Goal: Check status: Check status

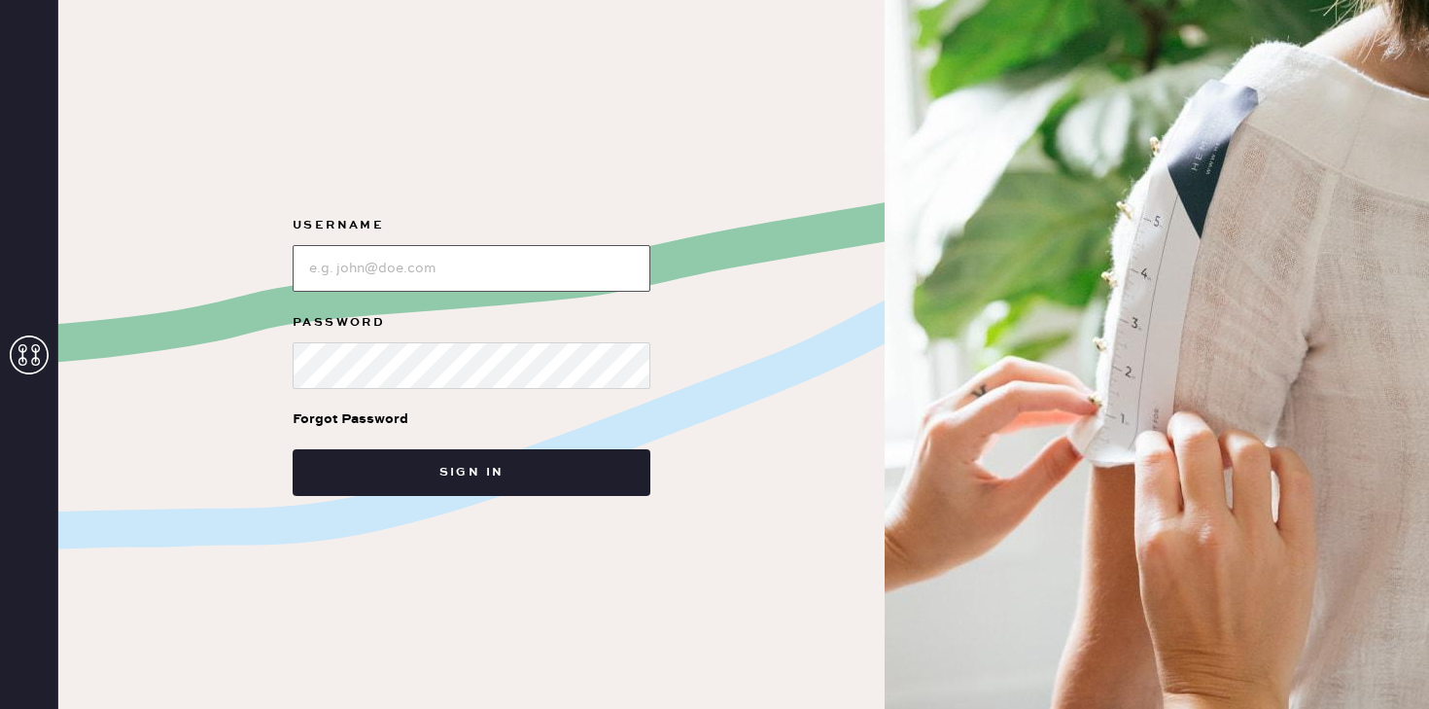
type input "reformationnorthpark"
click at [591, 501] on div "Username Password Forgot Password Sign in" at bounding box center [471, 354] width 827 height 709
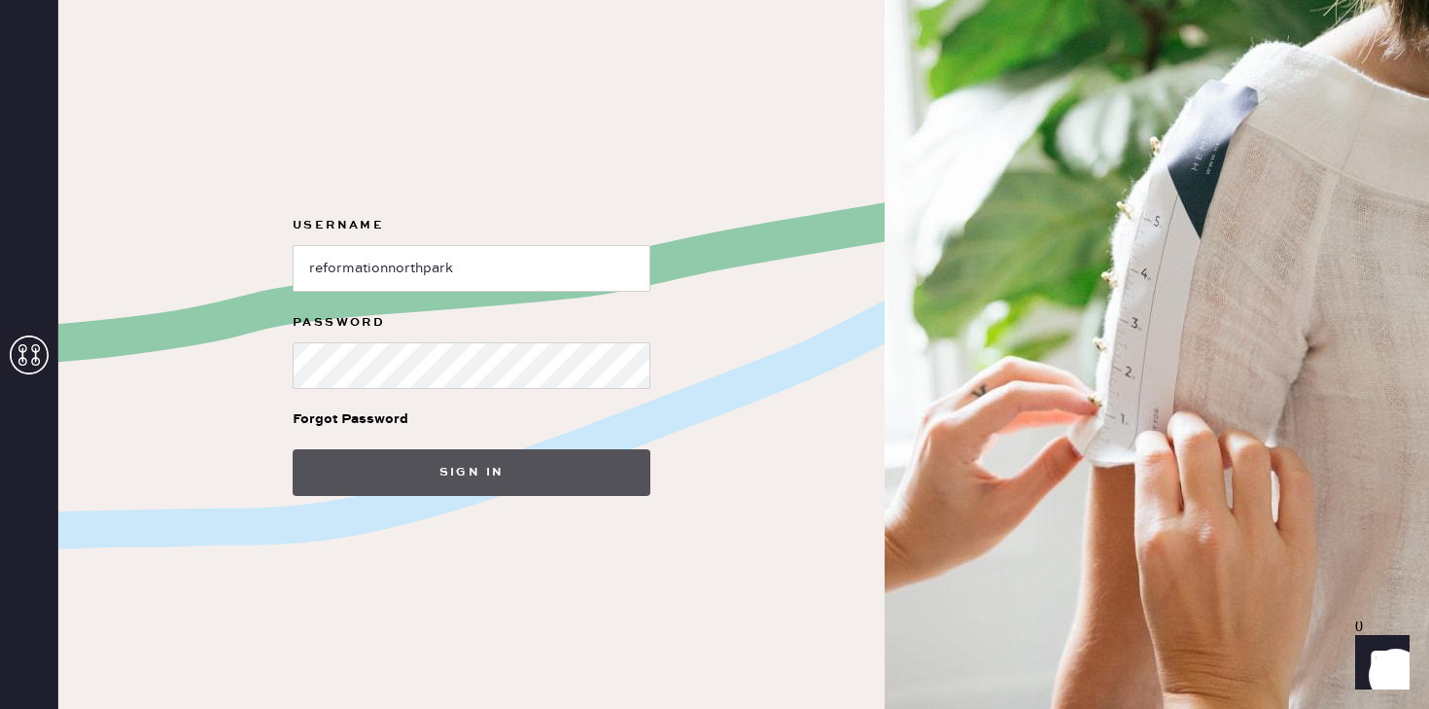
click at [578, 466] on button "Sign in" at bounding box center [472, 472] width 358 height 47
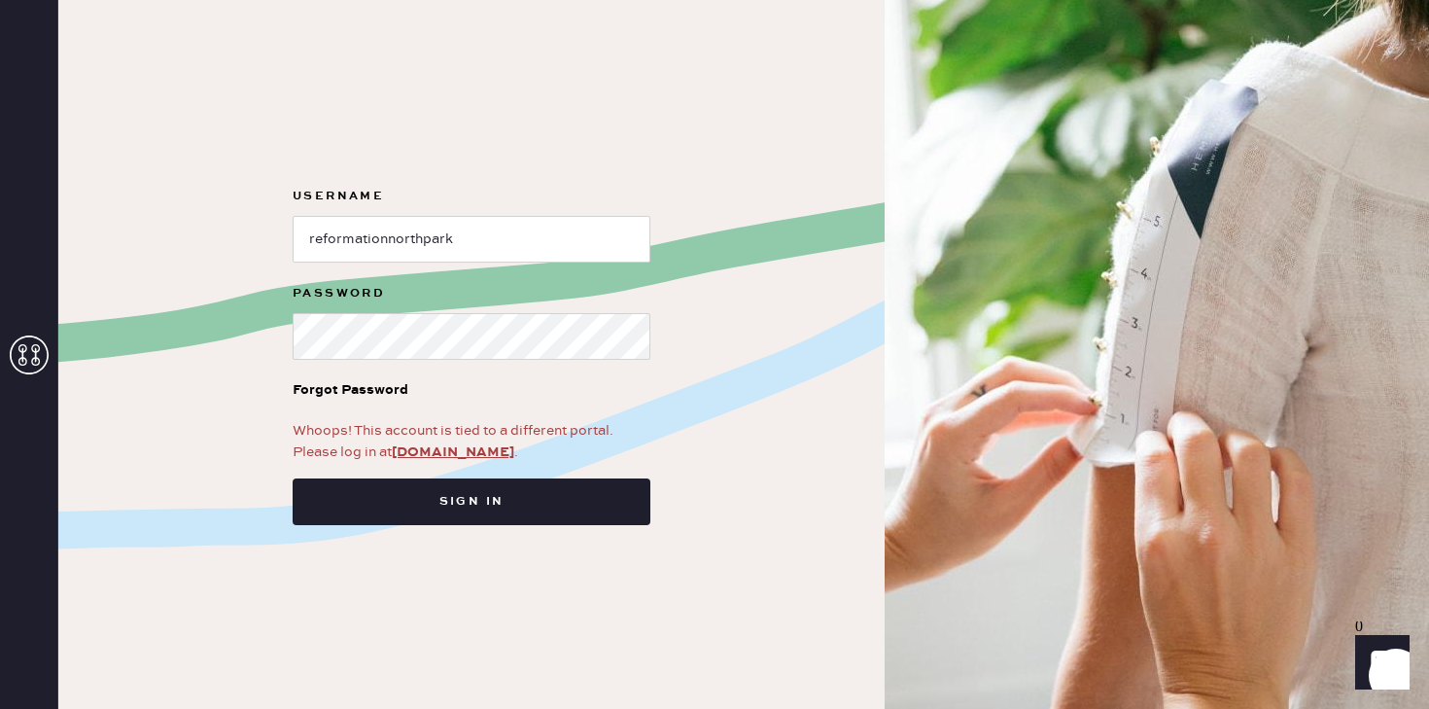
click at [56, 355] on div at bounding box center [29, 354] width 58 height 709
click at [29, 355] on icon at bounding box center [29, 354] width 39 height 39
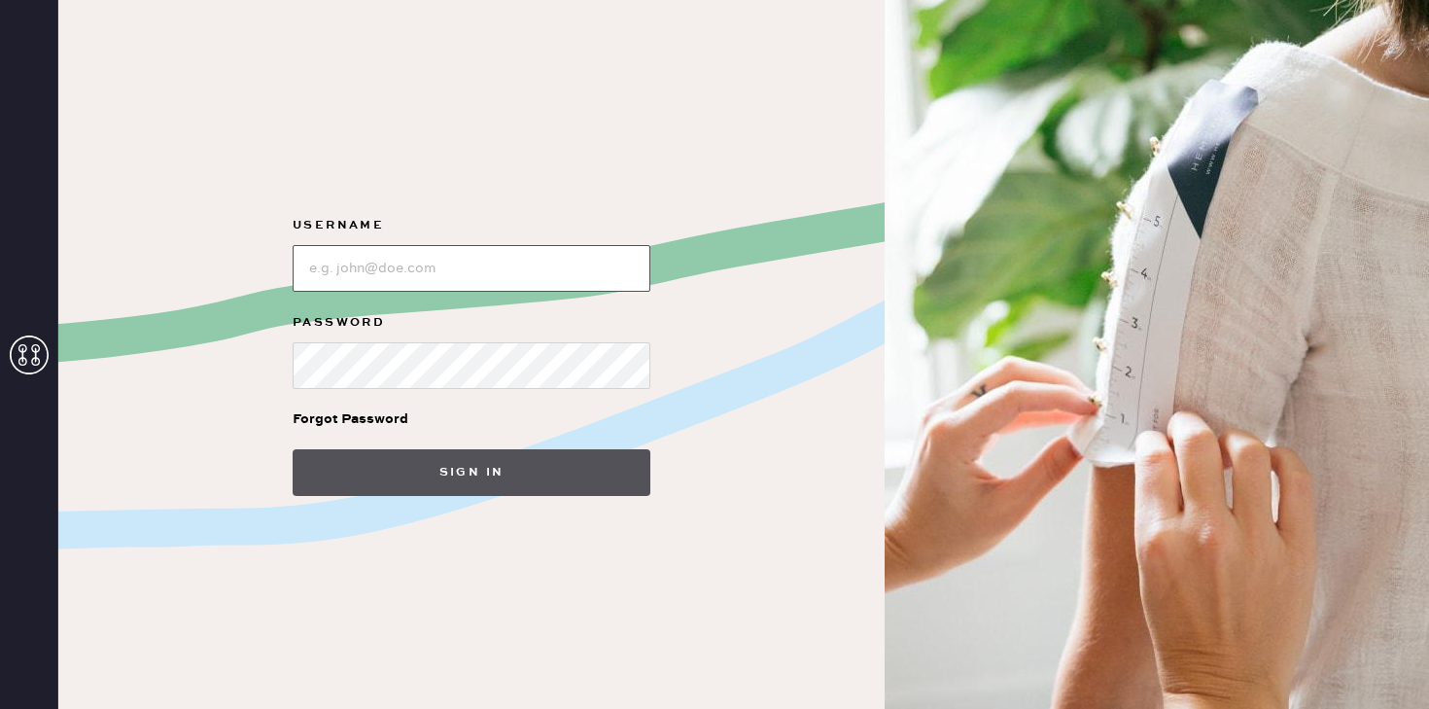
type input "reformationnorthpark"
drag, startPoint x: 493, startPoint y: 468, endPoint x: 484, endPoint y: 476, distance: 12.4
click at [493, 468] on button "Sign in" at bounding box center [472, 472] width 358 height 47
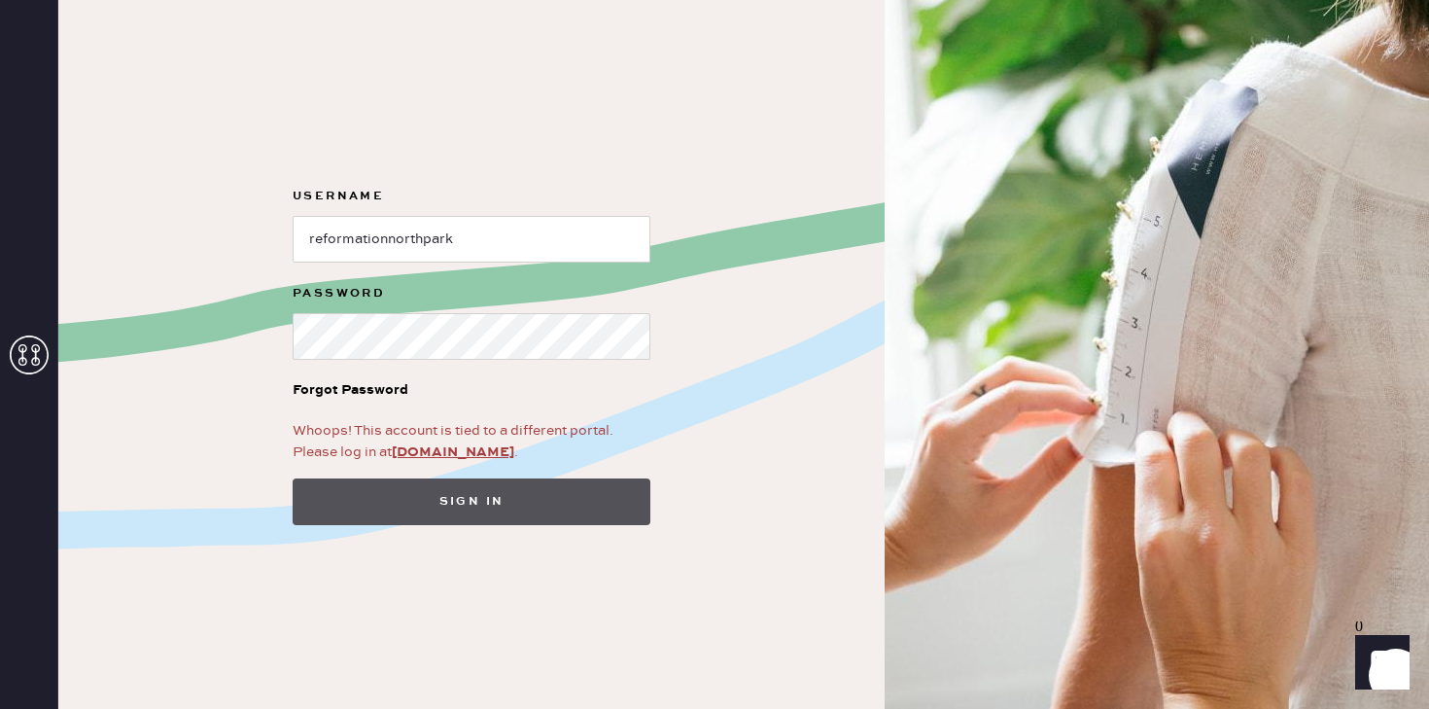
click at [498, 502] on button "Sign in" at bounding box center [472, 501] width 358 height 47
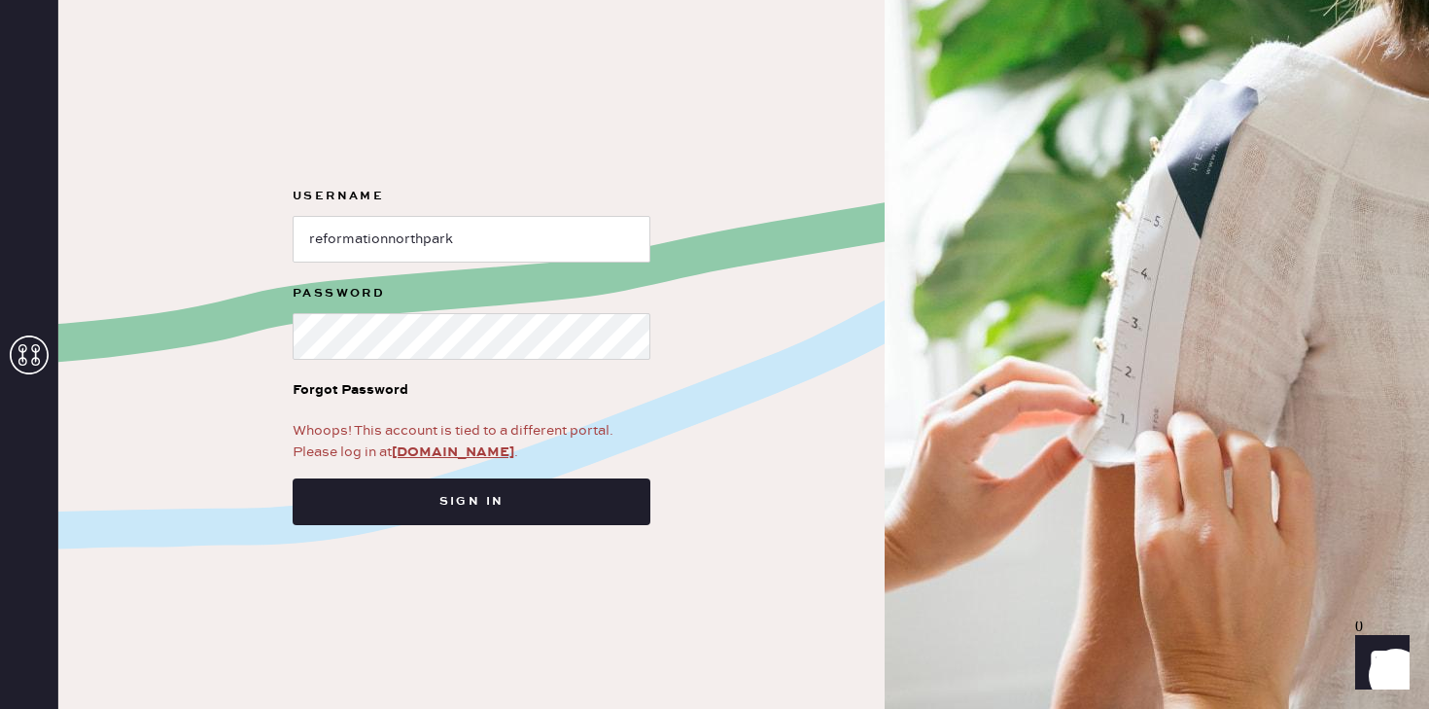
click at [460, 460] on div "Whoops! This account is tied to a different portal. Please log in at app.hemste…" at bounding box center [472, 441] width 358 height 43
click at [453, 448] on link "app.hemster.co" at bounding box center [453, 452] width 123 height 18
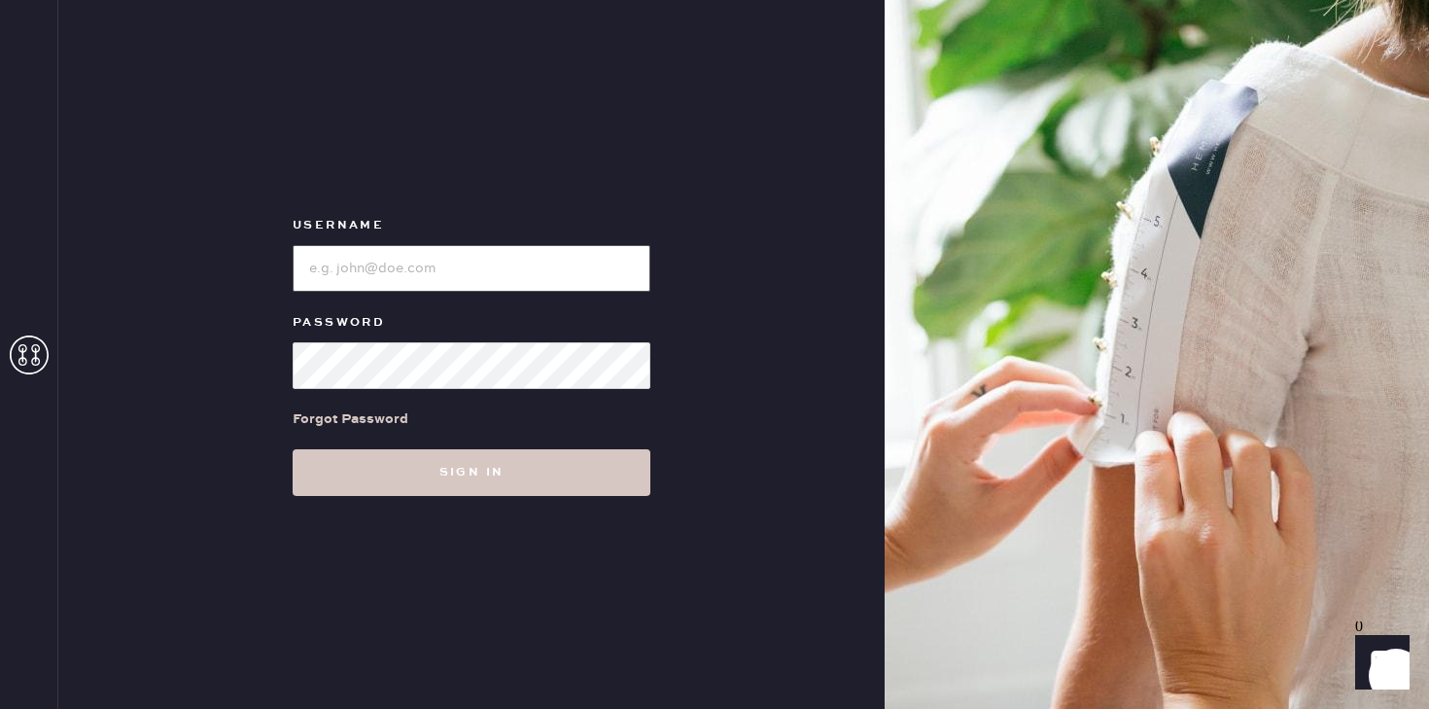
type input "reformationnorthpark"
click at [531, 527] on div "Username Password Forgot Password Sign in" at bounding box center [471, 354] width 827 height 709
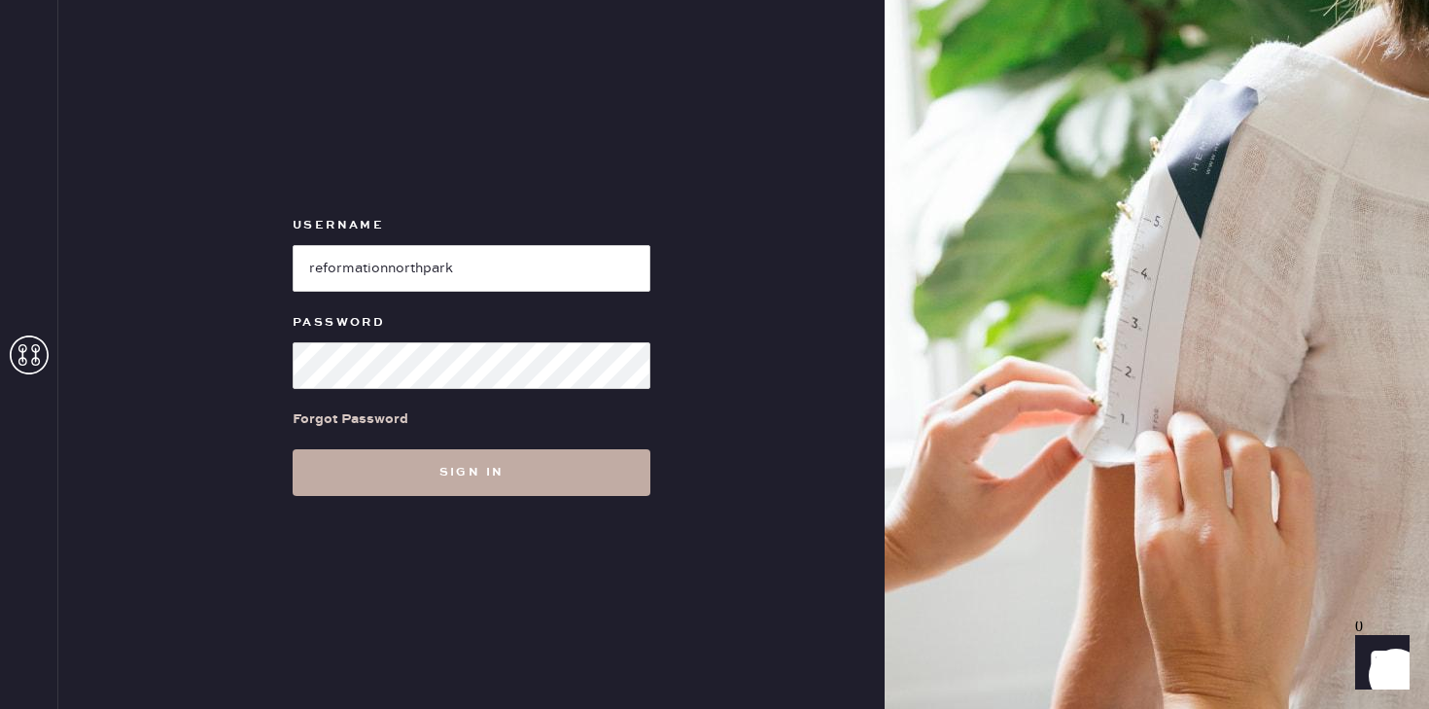
click at [522, 485] on button "Sign in" at bounding box center [472, 472] width 358 height 47
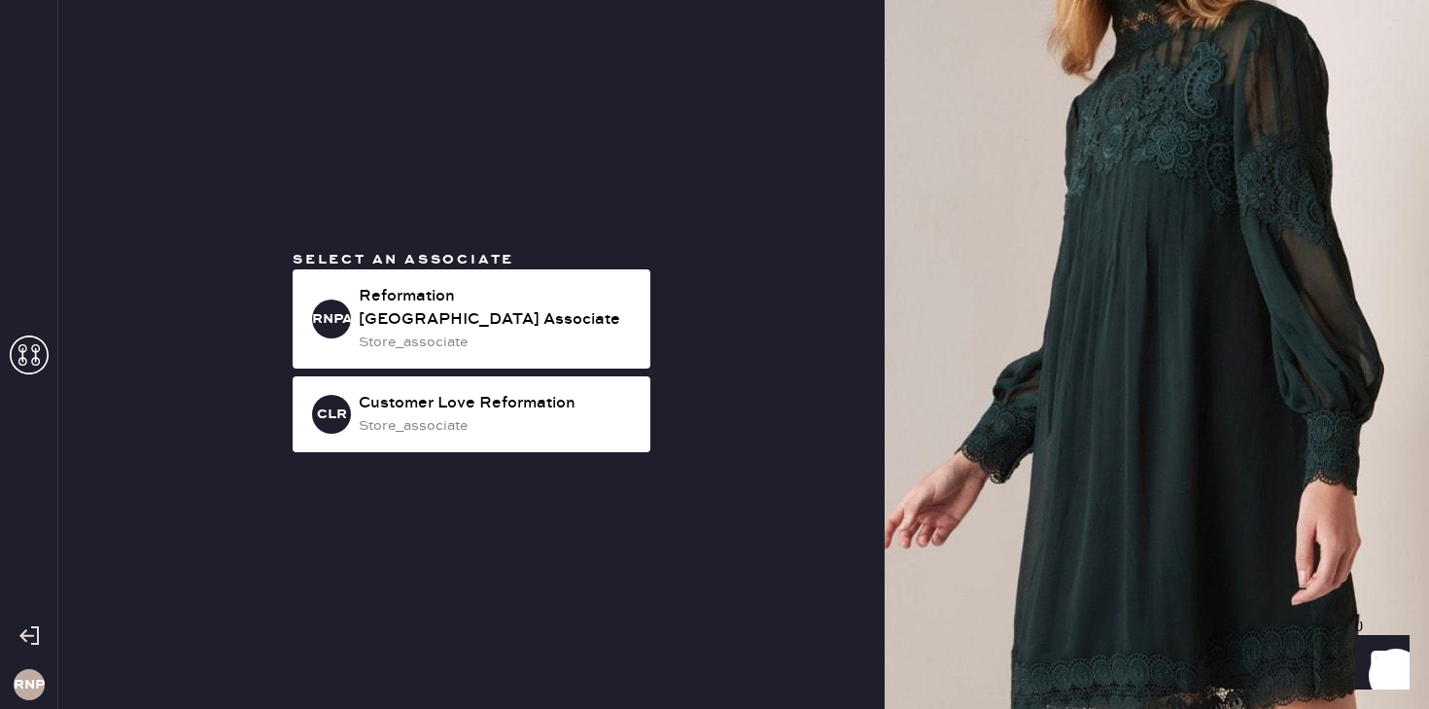
click at [572, 279] on div "Select an associate RNPA Reformation [GEOGRAPHIC_DATA] Associate store_associat…" at bounding box center [471, 355] width 389 height 210
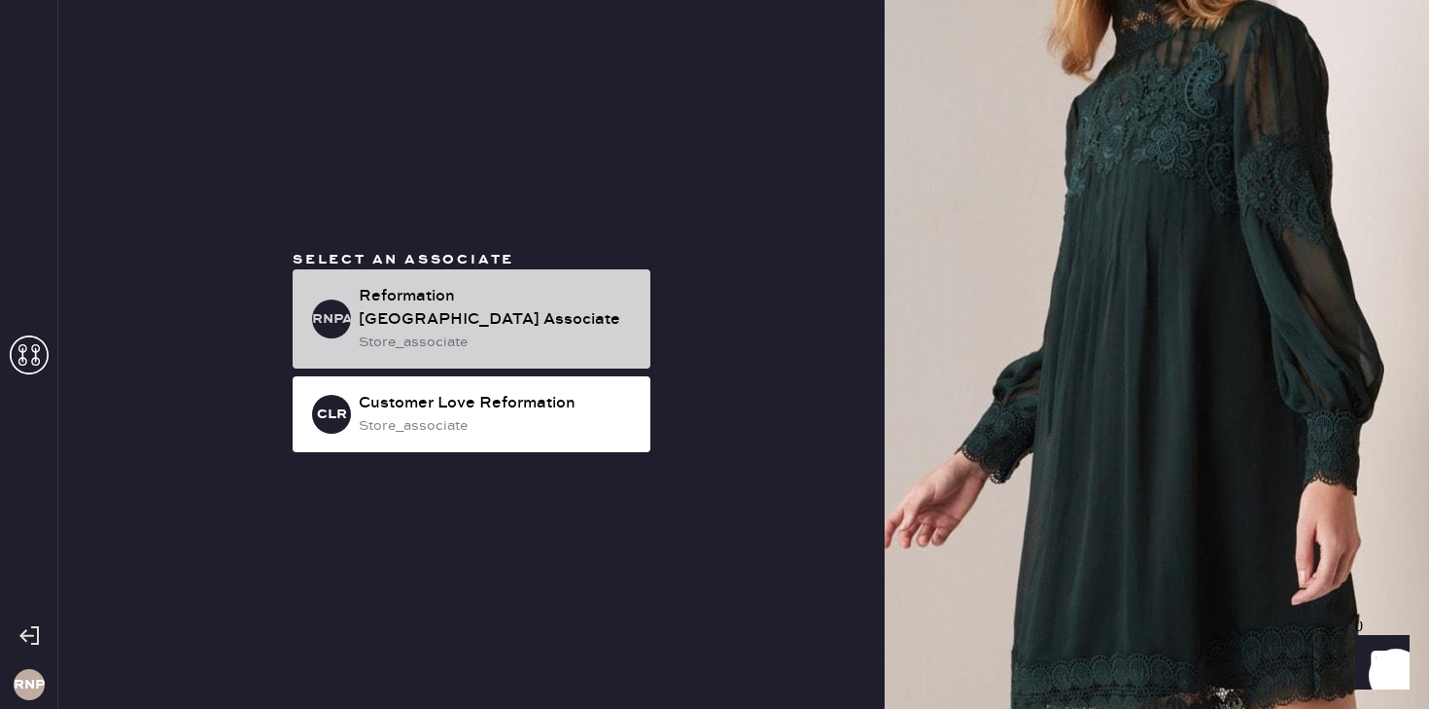
click at [540, 306] on div "Reformation [GEOGRAPHIC_DATA] Associate" at bounding box center [497, 308] width 276 height 47
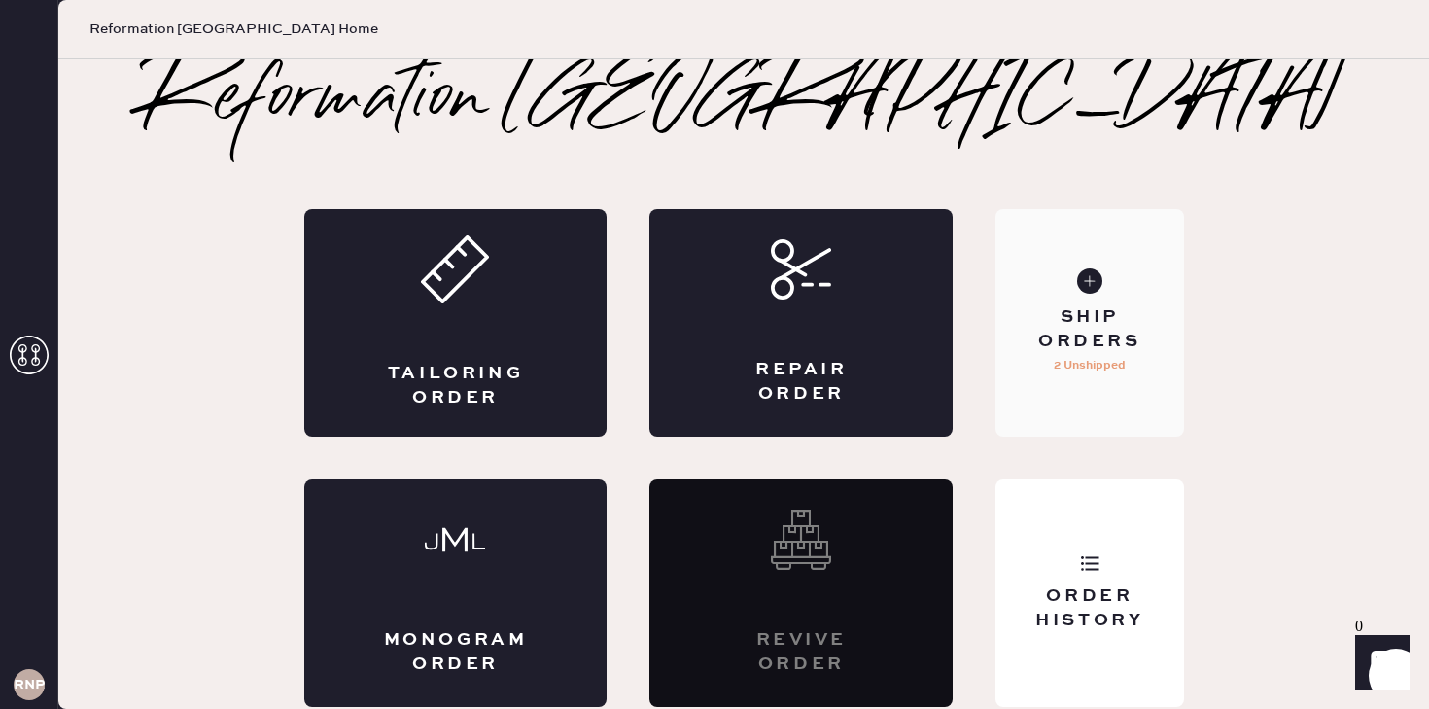
click at [1077, 395] on div "Ship Orders 2 Unshipped" at bounding box center [1090, 323] width 188 height 228
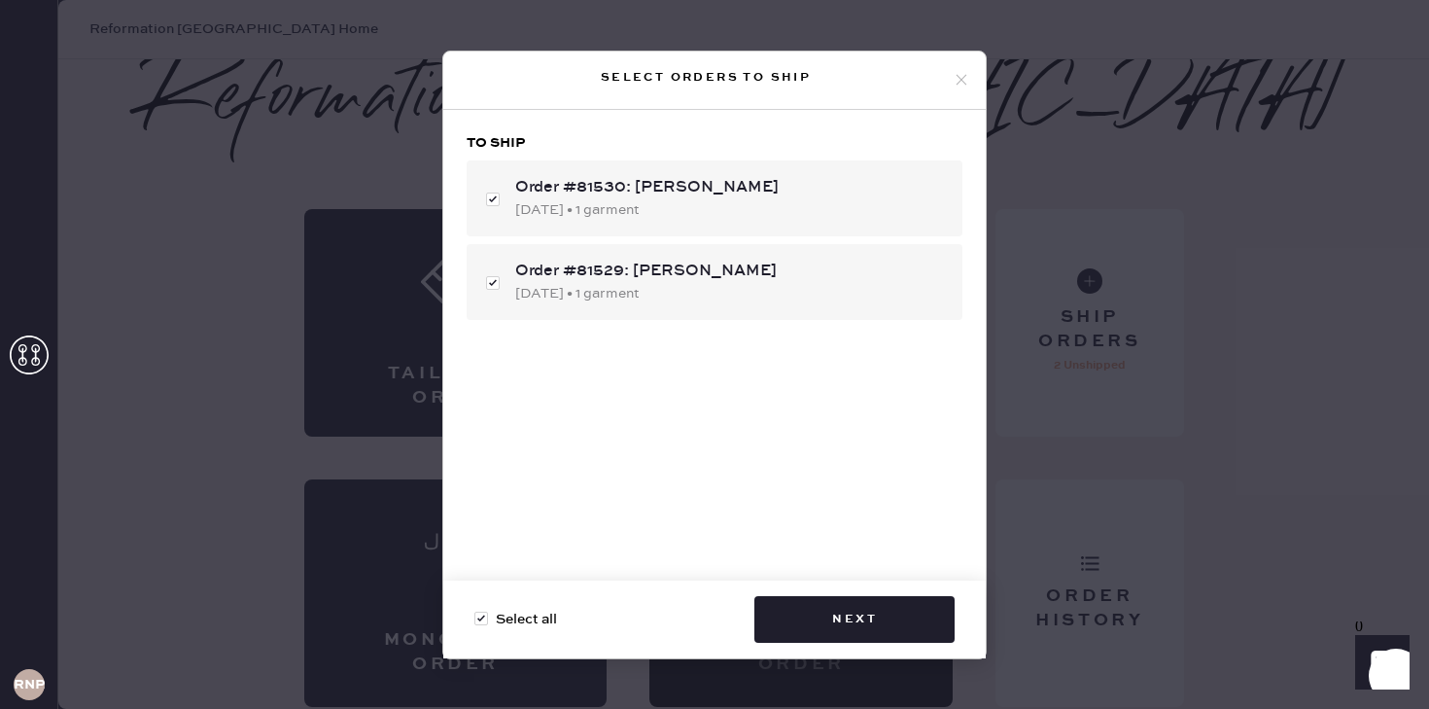
click at [964, 79] on icon at bounding box center [962, 80] width 18 height 18
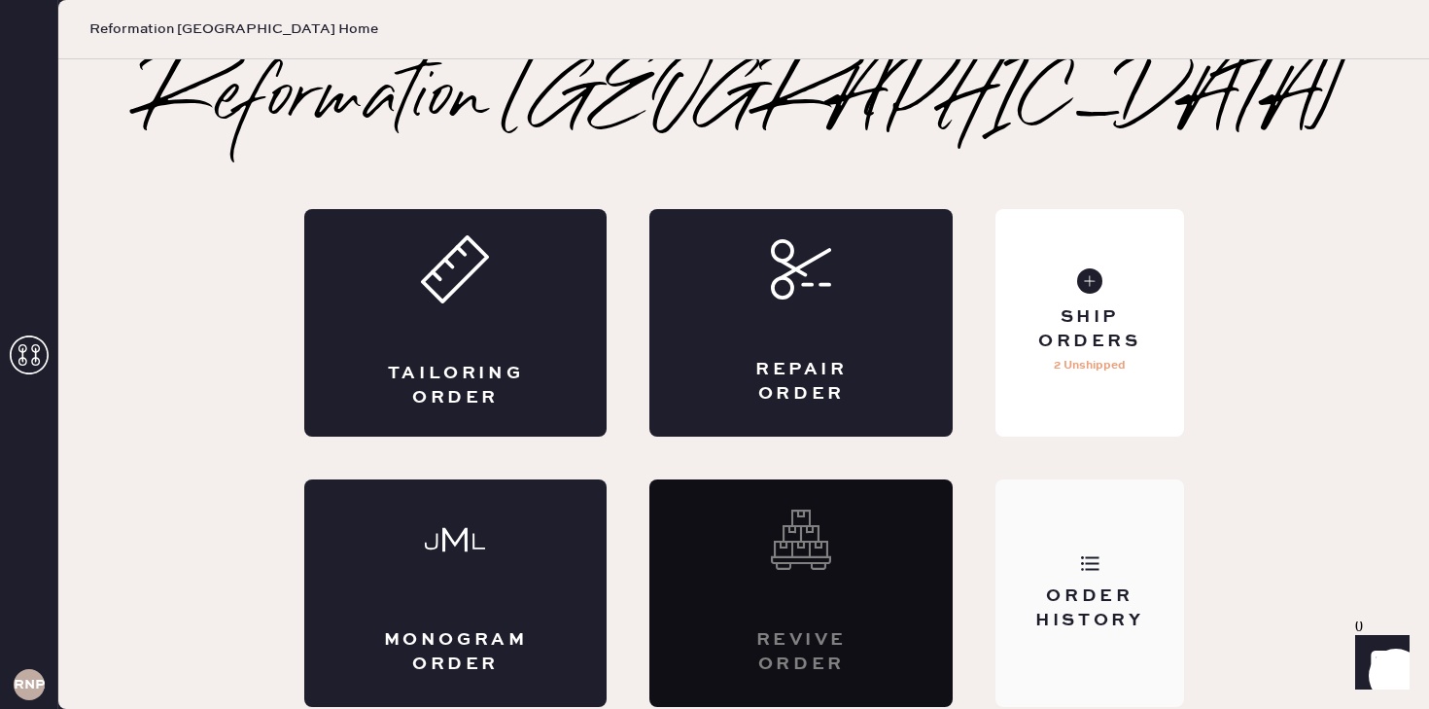
click at [1114, 581] on div "Order History" at bounding box center [1090, 593] width 188 height 228
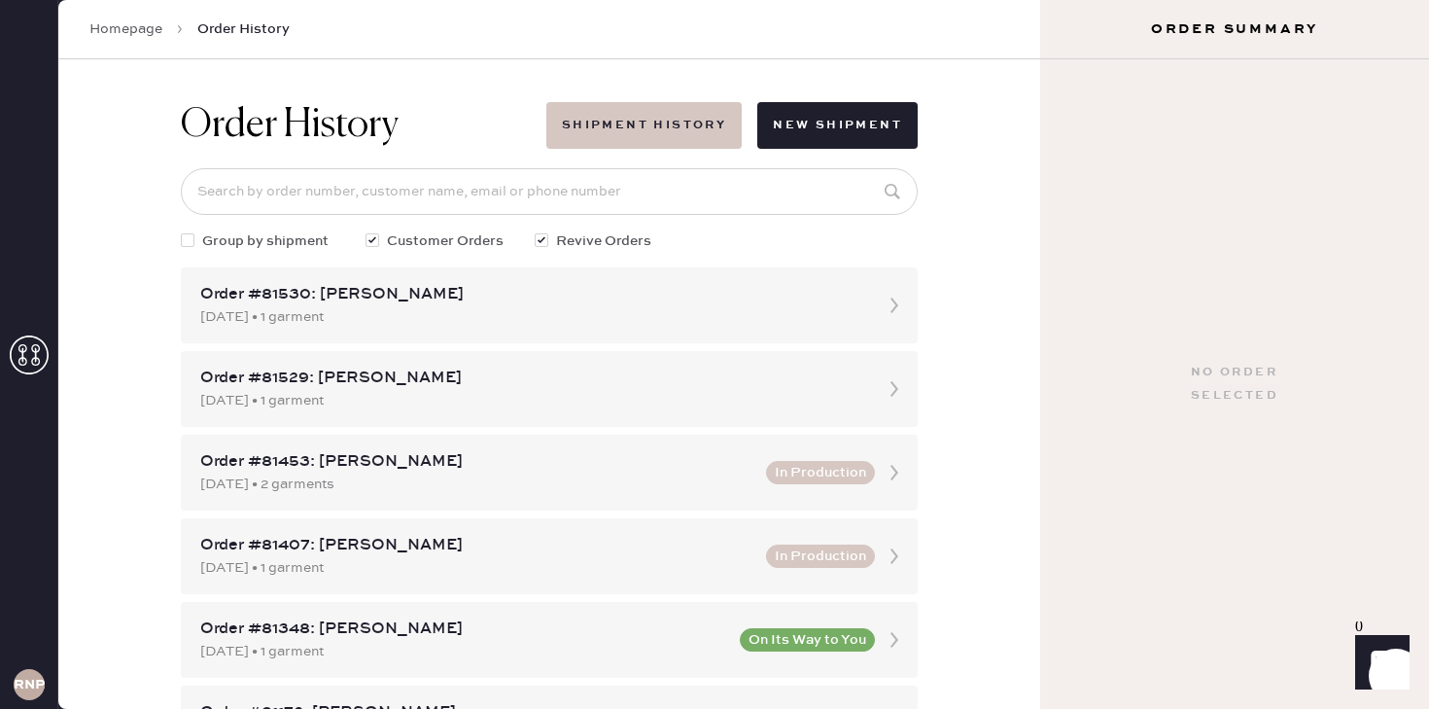
click at [678, 124] on button "Shipment History" at bounding box center [643, 125] width 195 height 47
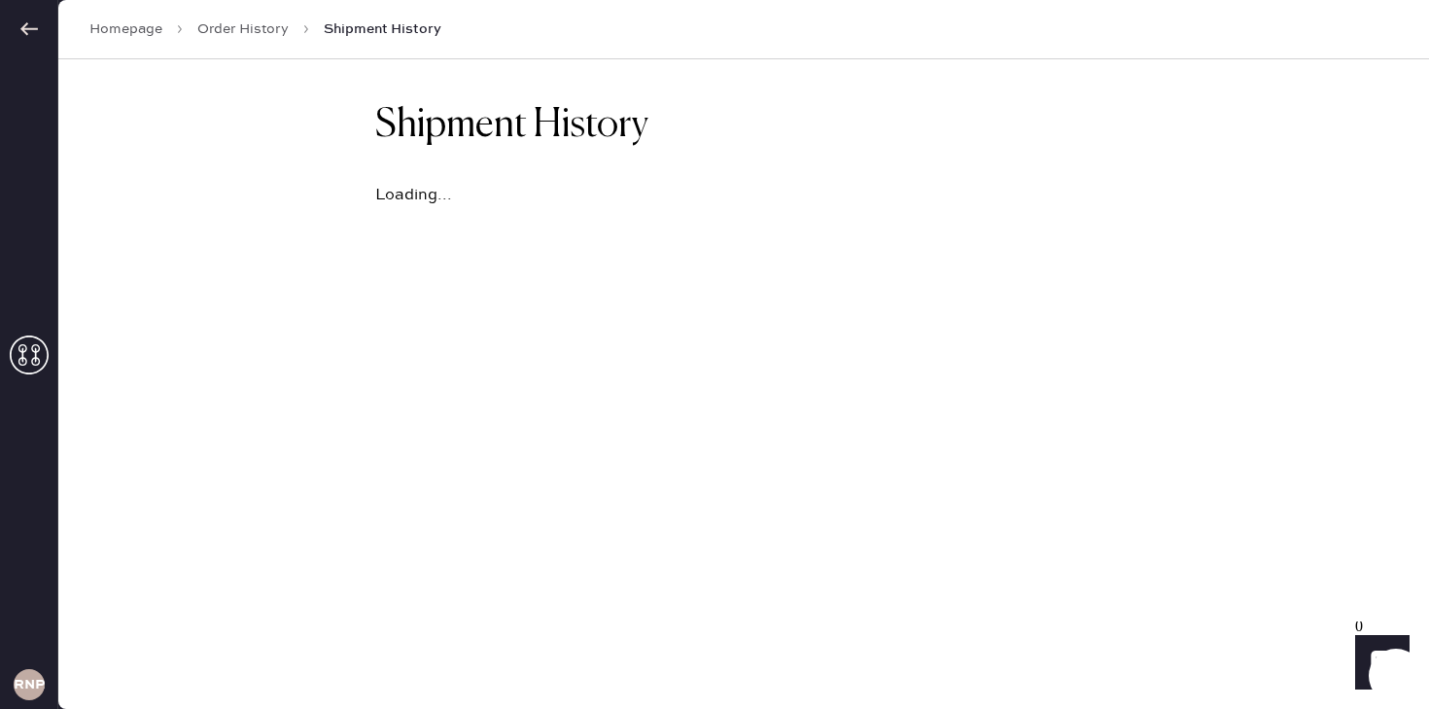
click at [27, 28] on use at bounding box center [29, 28] width 18 height 13
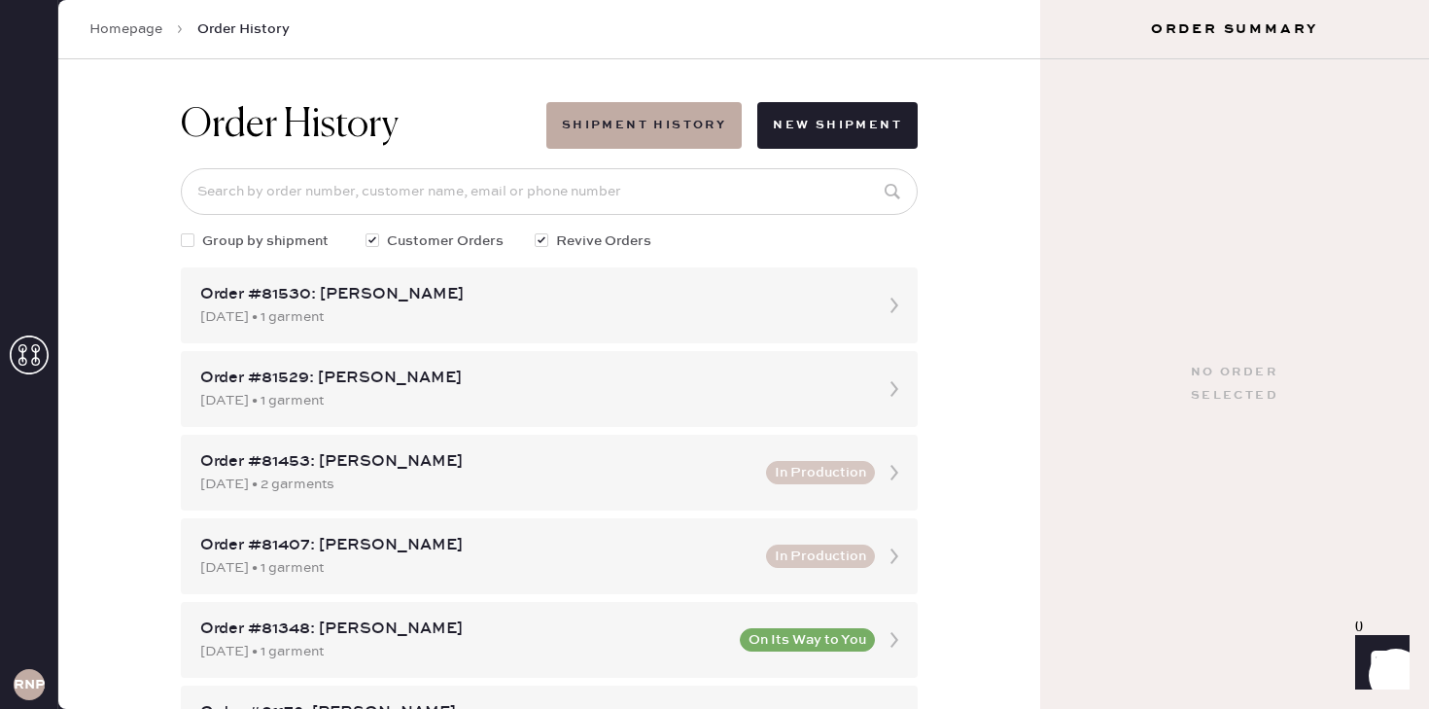
click at [27, 28] on div "RNPA" at bounding box center [29, 354] width 58 height 709
click at [124, 26] on link "Homepage" at bounding box center [125, 28] width 73 height 19
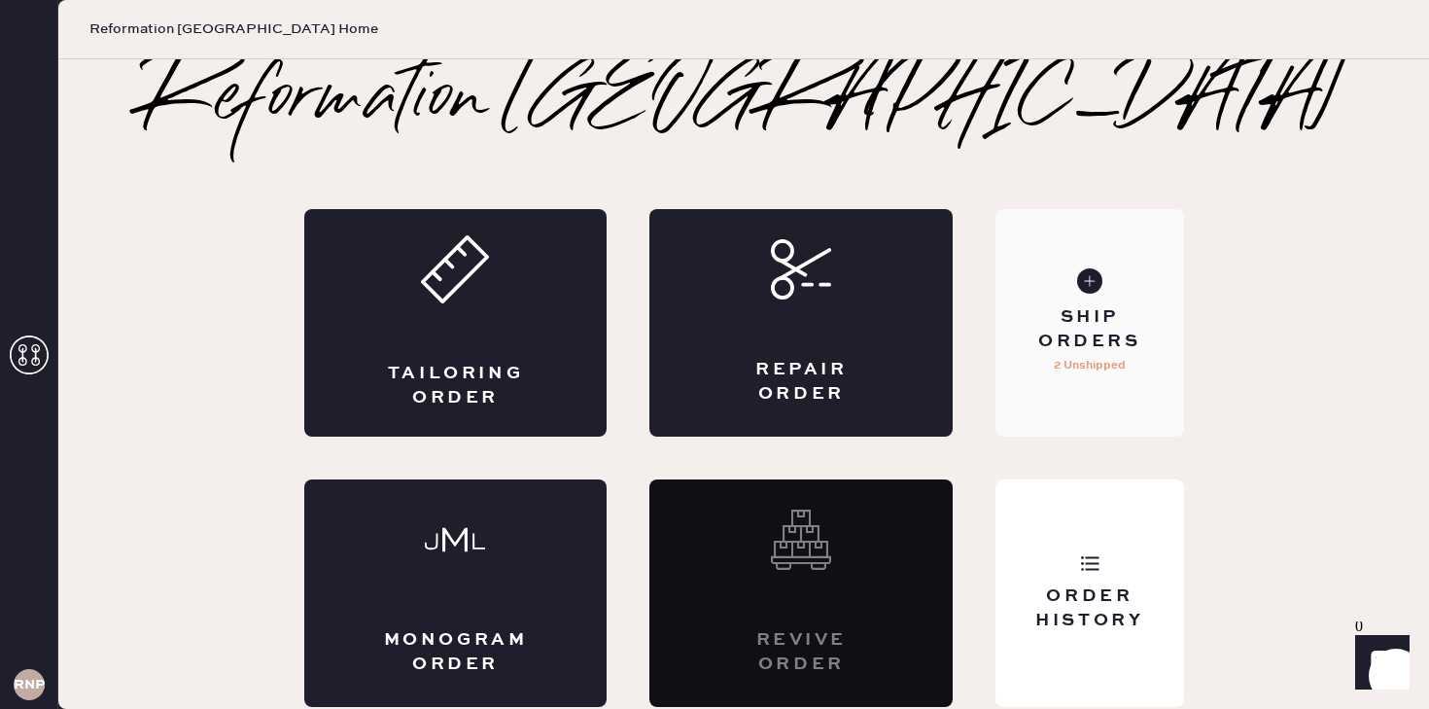
click at [1141, 322] on div "Ship Orders" at bounding box center [1089, 329] width 157 height 49
